Goal: Information Seeking & Learning: Find contact information

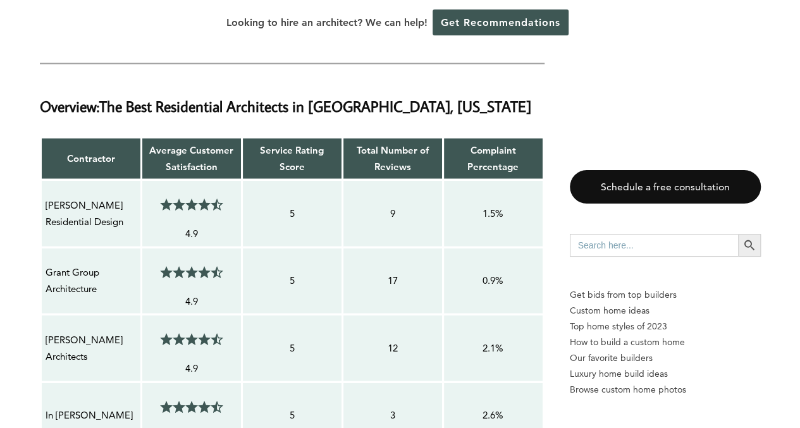
scroll to position [1109, 0]
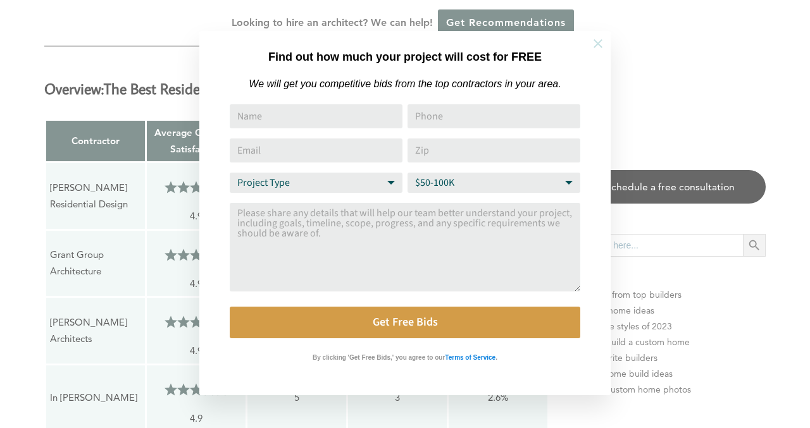
click at [601, 43] on icon at bounding box center [598, 44] width 14 height 14
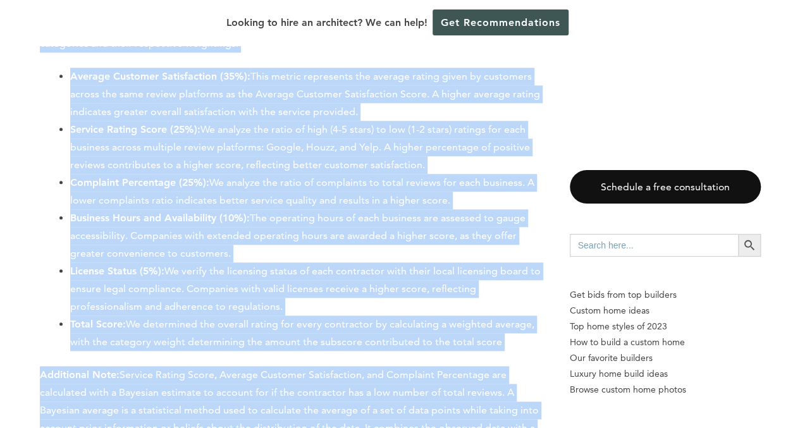
scroll to position [10176, 0]
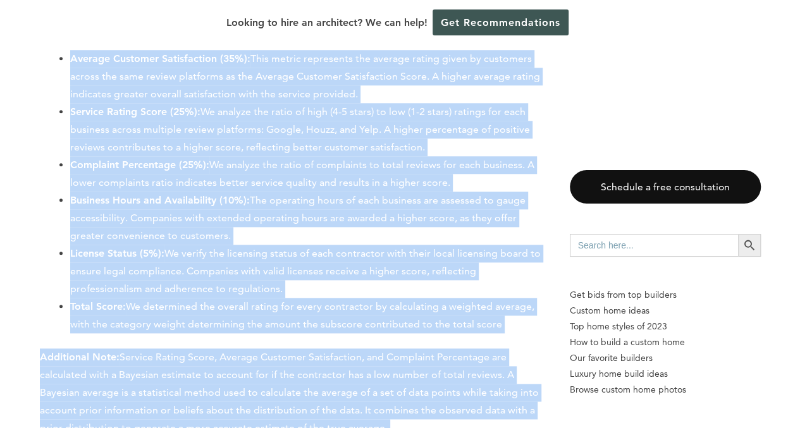
drag, startPoint x: 39, startPoint y: 73, endPoint x: 210, endPoint y: 303, distance: 286.8
copy div "Overview: The Best Residential Architects in [GEOGRAPHIC_DATA], [US_STATE] Cont…"
drag, startPoint x: 432, startPoint y: 235, endPoint x: 325, endPoint y: 278, distance: 115.0
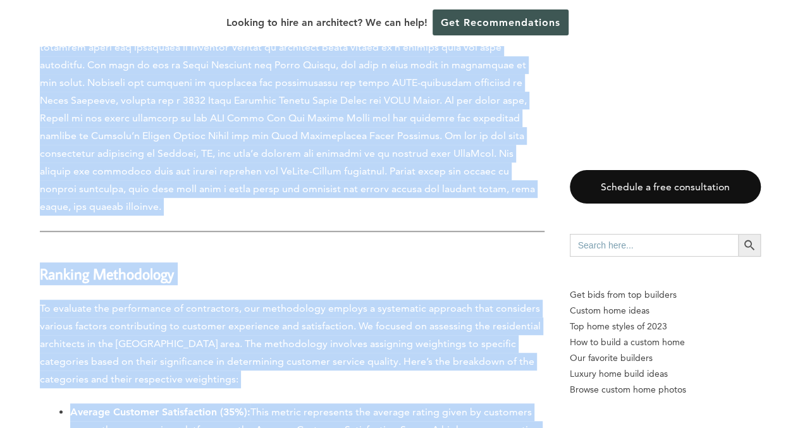
scroll to position [9819, 0]
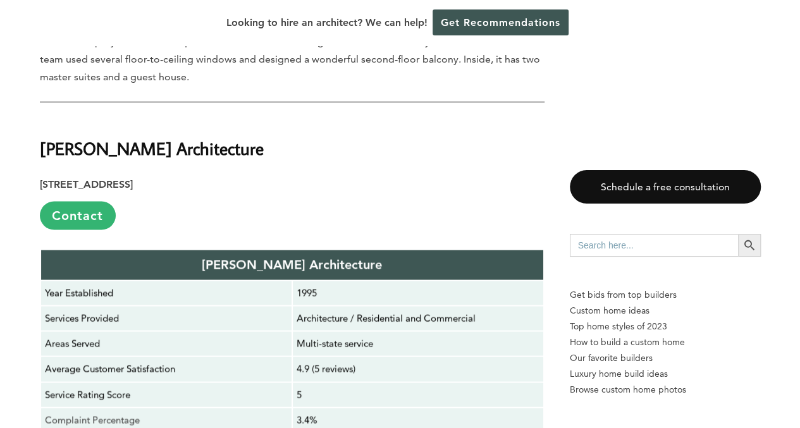
scroll to position [5748, 0]
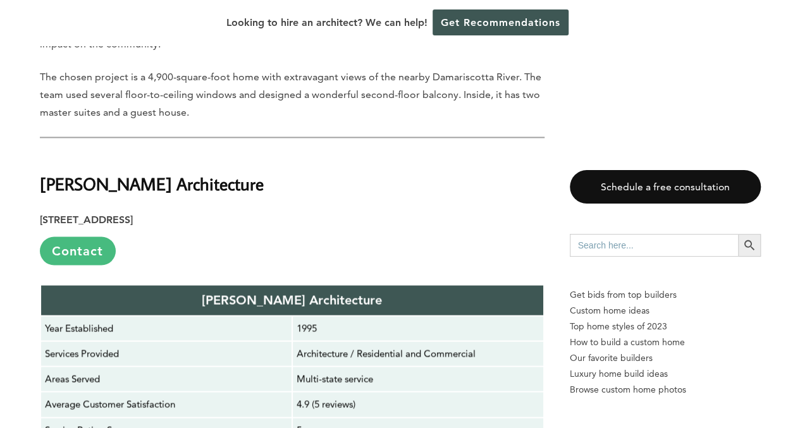
click at [89, 237] on link "Contact" at bounding box center [78, 251] width 76 height 28
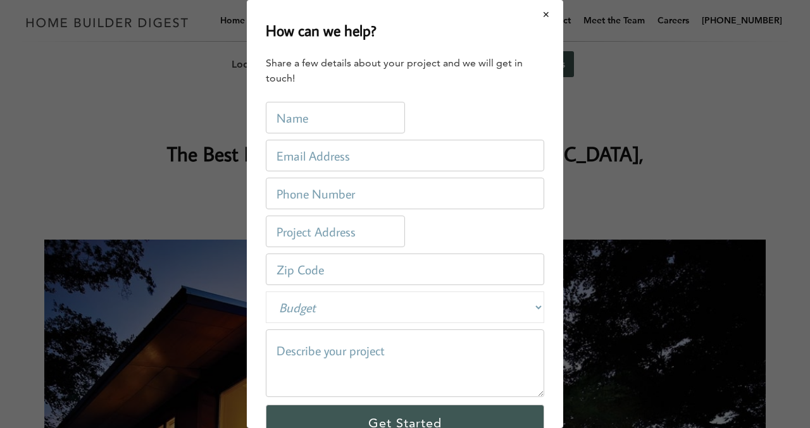
click at [539, 15] on button "Close modal" at bounding box center [547, 14] width 34 height 27
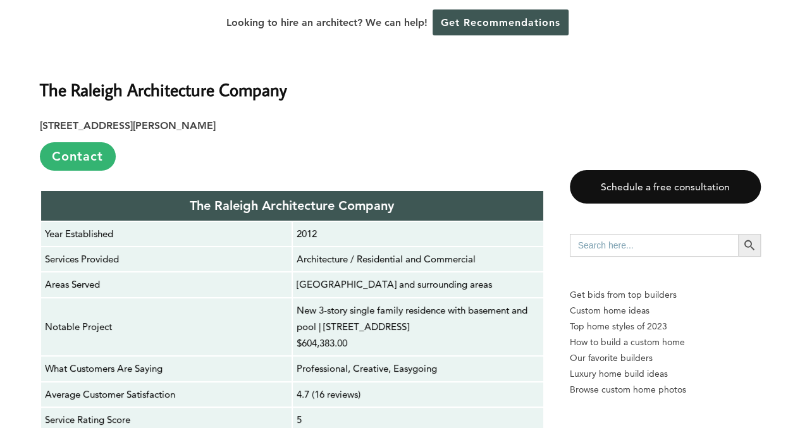
scroll to position [9329, 0]
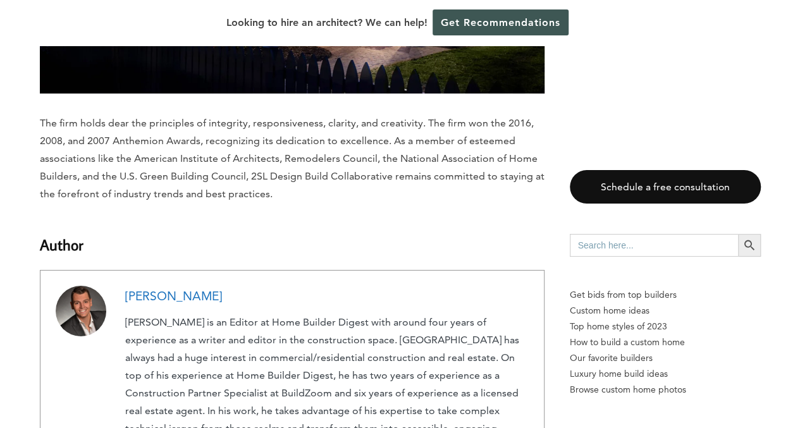
scroll to position [6899, 0]
